Goal: Task Accomplishment & Management: Use online tool/utility

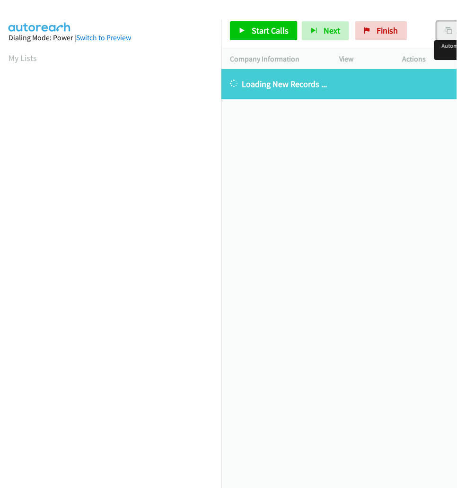
click at [441, 32] on button "AutoTab" at bounding box center [466, 30] width 59 height 19
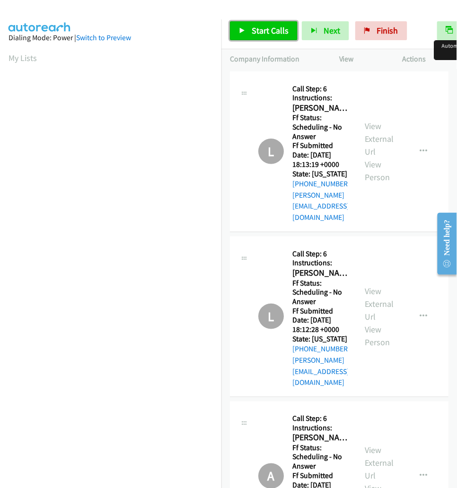
click at [251, 28] on link "Start Calls" at bounding box center [264, 30] width 68 height 19
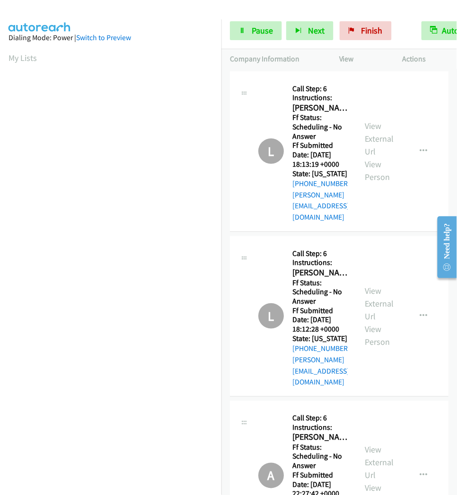
scroll to position [35, 0]
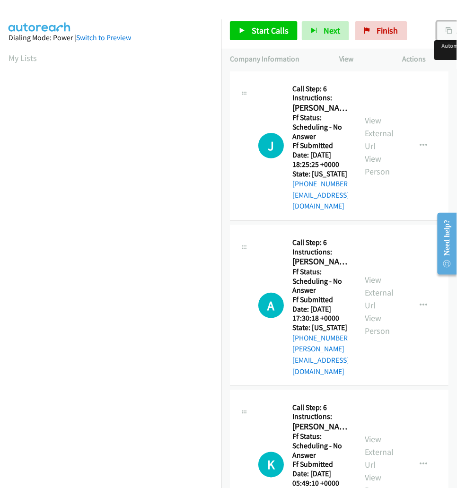
click at [438, 27] on button "AutoTab" at bounding box center [466, 30] width 59 height 19
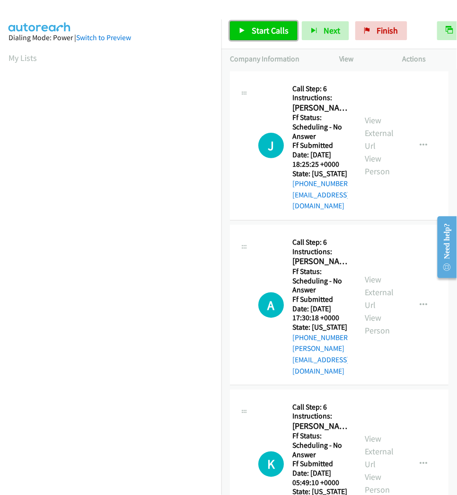
click at [256, 26] on span "Start Calls" at bounding box center [269, 30] width 37 height 11
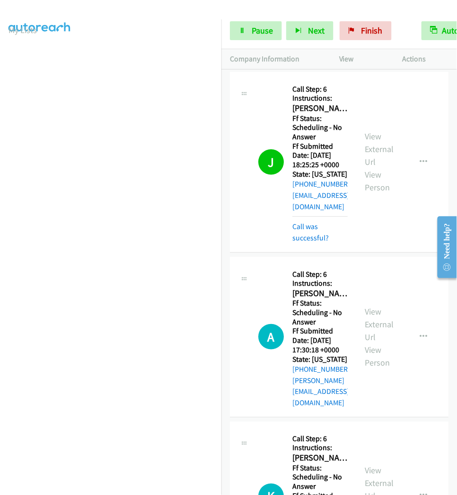
scroll to position [35, 0]
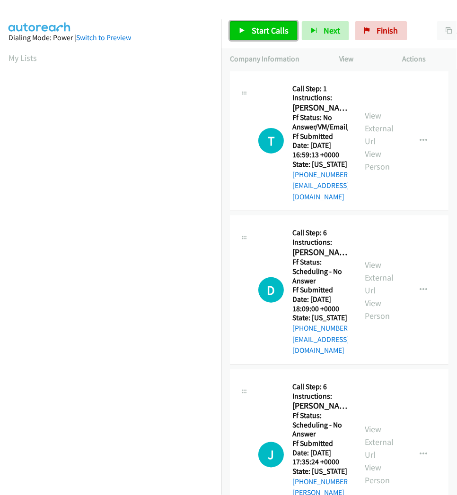
click at [252, 32] on span "Start Calls" at bounding box center [269, 30] width 37 height 11
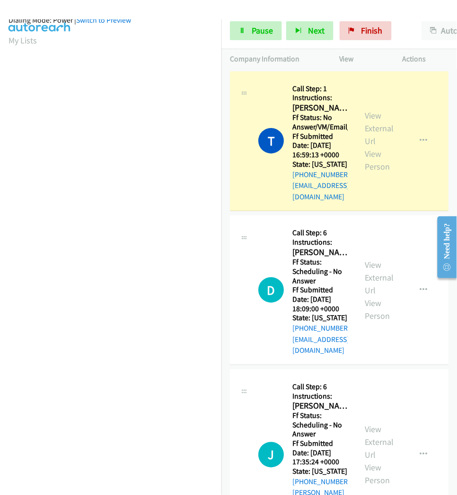
scroll to position [35, 0]
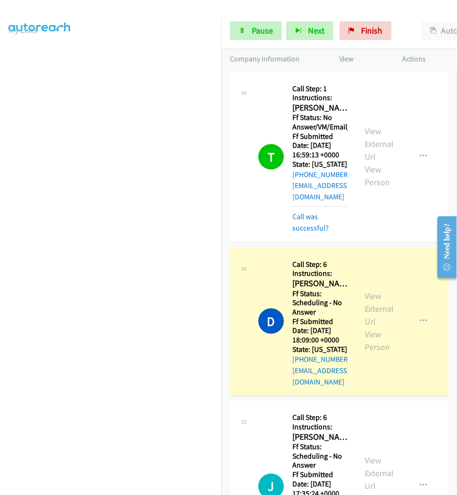
click at [300, 289] on h5 "Ff Status: Scheduling - No Answer" at bounding box center [319, 303] width 55 height 28
click at [300, 278] on h2 "Deborah Dietrich" at bounding box center [319, 283] width 55 height 11
copy h2 "Deborah"
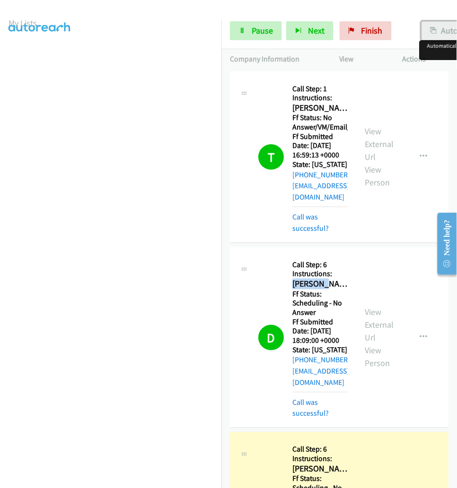
click at [446, 31] on button "AutoTab" at bounding box center [450, 30] width 59 height 19
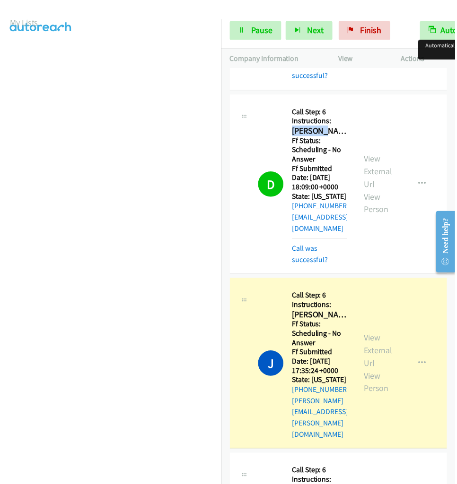
scroll to position [157, 0]
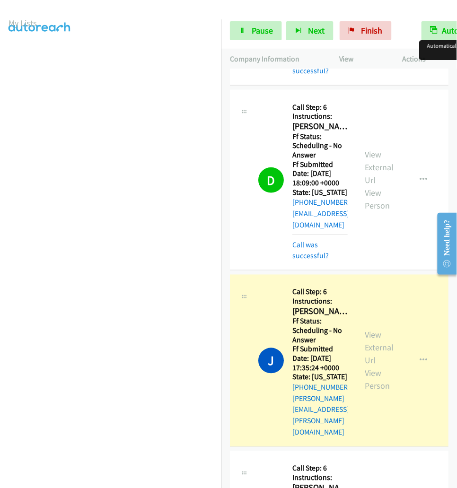
click at [310, 306] on h2 "Jarrod Hinton" at bounding box center [319, 311] width 55 height 11
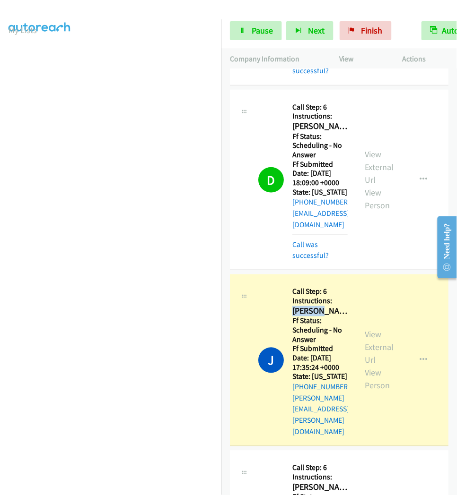
click at [310, 306] on h2 "Jarrod Hinton" at bounding box center [319, 311] width 55 height 11
copy h2 "Jarrod"
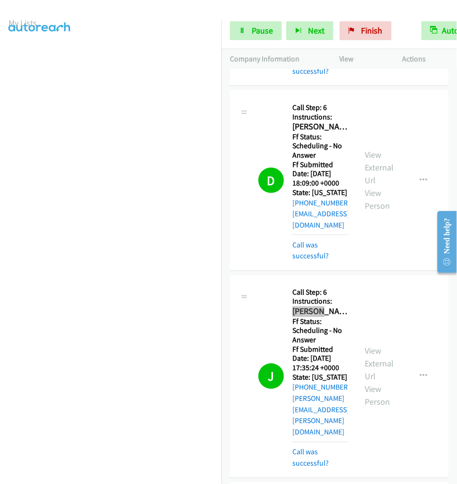
scroll to position [46, 0]
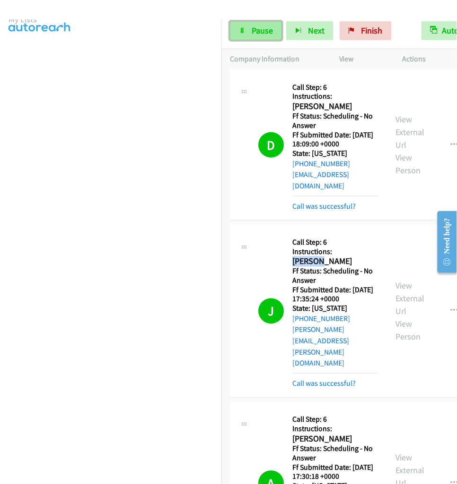
click at [248, 32] on link "Pause" at bounding box center [256, 30] width 52 height 19
